Goal: Task Accomplishment & Management: Complete application form

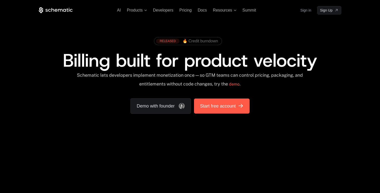
click at [238, 101] on link "Start free account" at bounding box center [221, 106] width 55 height 15
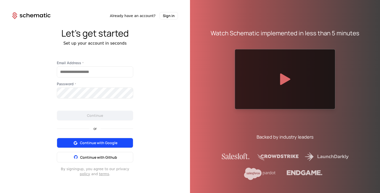
click at [104, 140] on button "Continue with Google" at bounding box center [95, 143] width 76 height 10
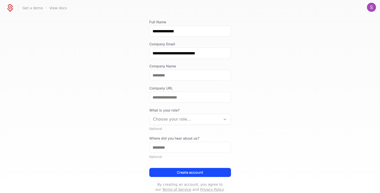
scroll to position [34, 0]
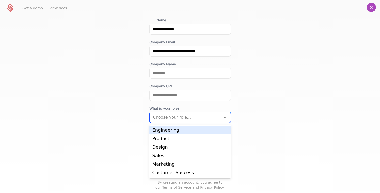
click at [200, 115] on div at bounding box center [185, 117] width 64 height 7
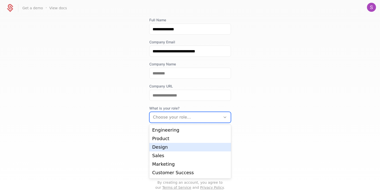
click at [173, 146] on div "Design" at bounding box center [190, 147] width 76 height 5
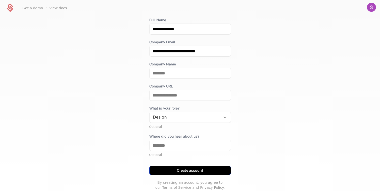
click at [196, 171] on button "Create account" at bounding box center [190, 170] width 82 height 9
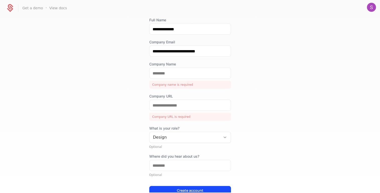
click at [181, 83] on div "Company name is required" at bounding box center [190, 85] width 82 height 8
click at [170, 73] on input "Company Name" at bounding box center [189, 73] width 81 height 11
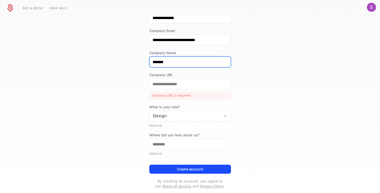
scroll to position [51, 0]
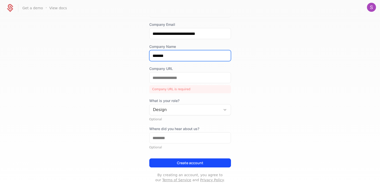
type input "*******"
click at [196, 110] on div at bounding box center [185, 109] width 64 height 7
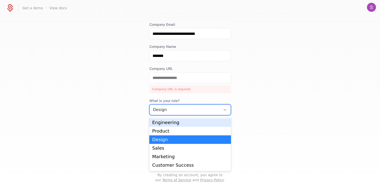
click at [192, 121] on div "Engineering" at bounding box center [190, 123] width 76 height 5
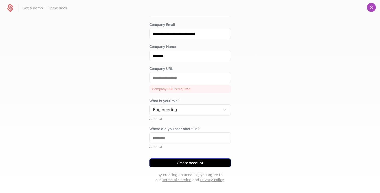
click at [205, 160] on button "Create account" at bounding box center [190, 163] width 82 height 9
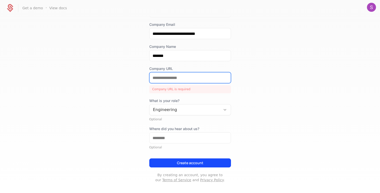
click at [170, 80] on input "Company URL" at bounding box center [189, 78] width 81 height 11
drag, startPoint x: 184, startPoint y: 80, endPoint x: 171, endPoint y: 81, distance: 13.3
click at [171, 81] on input "Company URL" at bounding box center [189, 78] width 81 height 11
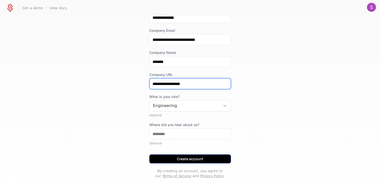
type input "**********"
click at [214, 158] on button "Create account" at bounding box center [190, 159] width 82 height 9
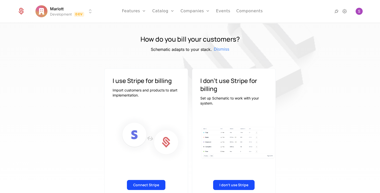
scroll to position [21, 0]
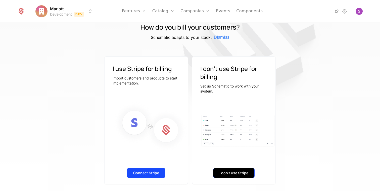
click at [225, 175] on button "I don't use Stripe" at bounding box center [233, 173] width 41 height 10
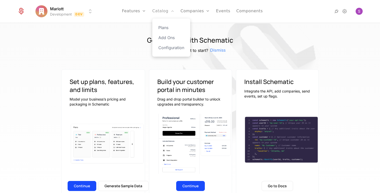
click at [174, 11] on icon "Main" at bounding box center [172, 11] width 4 height 4
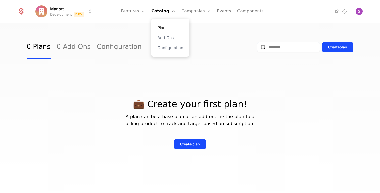
click at [167, 30] on link "Plans" at bounding box center [170, 28] width 26 height 6
click at [170, 38] on link "Add Ons" at bounding box center [170, 38] width 26 height 6
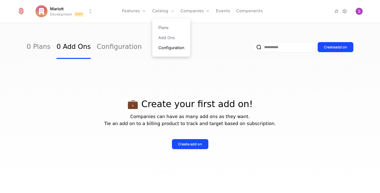
click at [172, 49] on link "Configuration" at bounding box center [171, 48] width 26 height 6
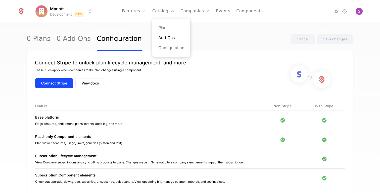
click at [167, 35] on link "Add Ons" at bounding box center [171, 38] width 26 height 6
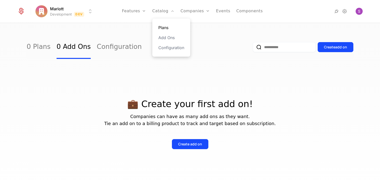
click at [165, 25] on link "Plans" at bounding box center [171, 28] width 26 height 6
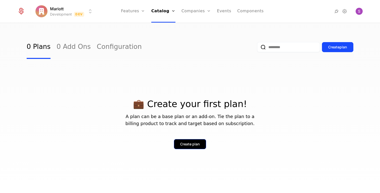
click at [191, 141] on button "Create plan" at bounding box center [190, 144] width 32 height 10
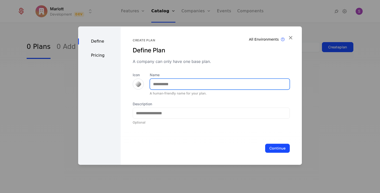
click at [157, 86] on input "Name" at bounding box center [219, 84] width 139 height 11
type input "*"
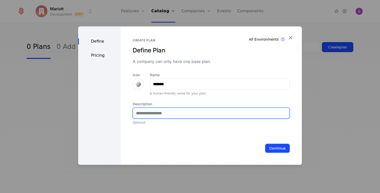
click at [196, 113] on input "Description" at bounding box center [211, 113] width 156 height 11
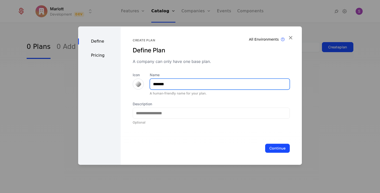
click at [207, 81] on input "*******" at bounding box center [219, 84] width 139 height 11
click at [177, 85] on input "*******" at bounding box center [219, 84] width 139 height 11
type input "**********"
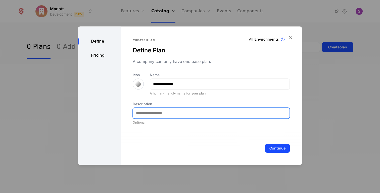
click at [183, 115] on input "Description" at bounding box center [211, 113] width 156 height 11
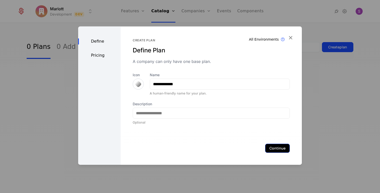
click at [280, 148] on button "Continue" at bounding box center [277, 148] width 25 height 9
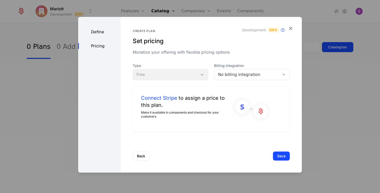
click at [200, 72] on div "Type Free" at bounding box center [171, 71] width 76 height 17
click at [202, 71] on div "Type Free" at bounding box center [171, 71] width 76 height 17
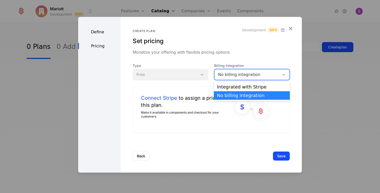
click at [223, 76] on div "No billing integration" at bounding box center [247, 75] width 58 height 6
click at [262, 60] on div "Create plan Set pricing Monetize your offering with flexible pricing options De…" at bounding box center [211, 81] width 157 height 104
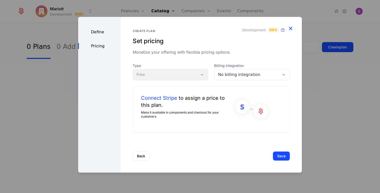
click at [288, 28] on icon "button" at bounding box center [290, 28] width 7 height 7
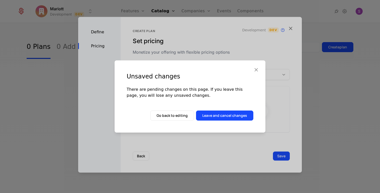
click at [256, 68] on icon "button" at bounding box center [256, 70] width 7 height 7
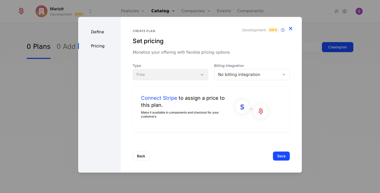
click at [289, 28] on icon "button" at bounding box center [290, 28] width 7 height 7
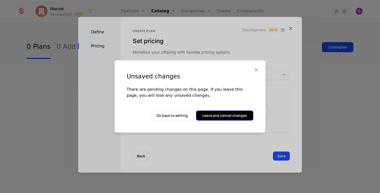
click at [238, 114] on button "Leave and cancel changes" at bounding box center [224, 116] width 57 height 10
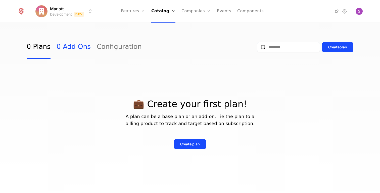
click at [74, 50] on link "0 Add Ons" at bounding box center [73, 47] width 34 height 24
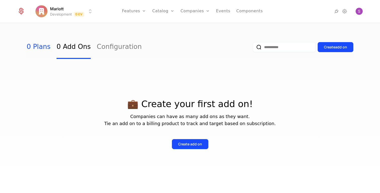
click at [35, 45] on link "0 Plans" at bounding box center [39, 47] width 24 height 24
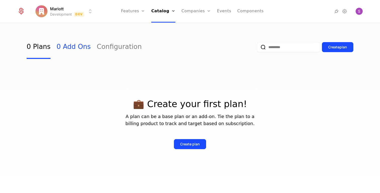
click at [70, 50] on link "0 Add Ons" at bounding box center [73, 47] width 34 height 24
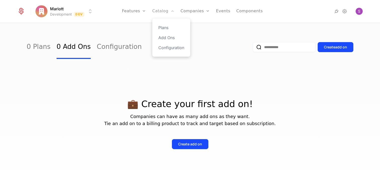
click at [164, 13] on link "Catalog" at bounding box center [163, 11] width 22 height 23
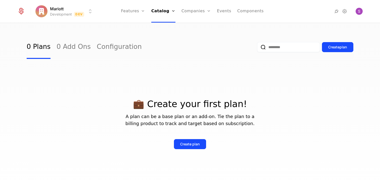
click at [86, 43] on div "0 Plans 0 Add Ons Configuration" at bounding box center [84, 47] width 115 height 24
click at [116, 48] on link "Configuration" at bounding box center [119, 47] width 45 height 24
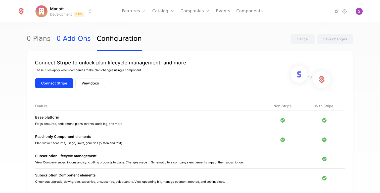
click at [75, 42] on link "0 Add Ons" at bounding box center [73, 39] width 34 height 24
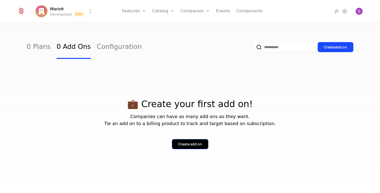
click at [199, 144] on div "Create add on" at bounding box center [190, 144] width 24 height 5
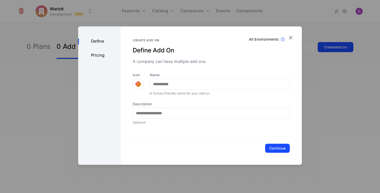
click at [97, 56] on div "Pricing" at bounding box center [99, 55] width 42 height 6
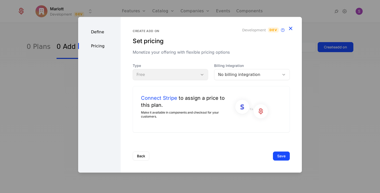
click at [291, 26] on icon "button" at bounding box center [290, 28] width 7 height 7
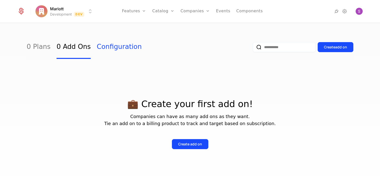
click at [110, 50] on link "Configuration" at bounding box center [119, 47] width 45 height 24
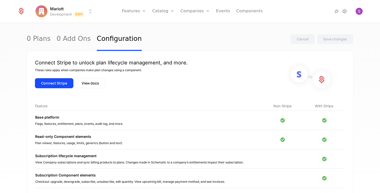
click at [21, 12] on icon at bounding box center [21, 10] width 5 height 5
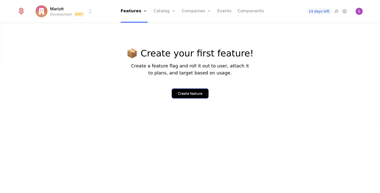
click at [179, 92] on div "Create feature" at bounding box center [190, 93] width 24 height 5
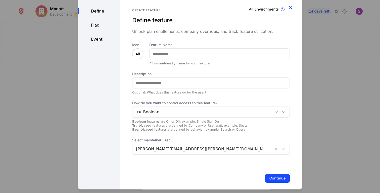
click at [290, 8] on icon "button" at bounding box center [290, 8] width 7 height 7
